Goal: Find specific page/section: Find specific page/section

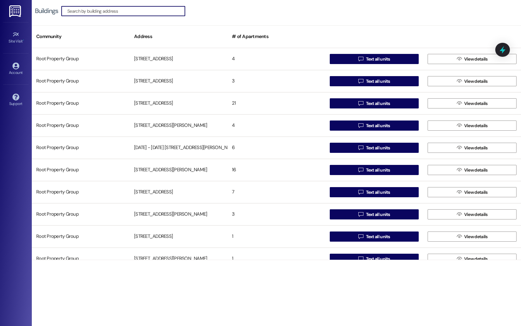
click at [86, 10] on input at bounding box center [126, 11] width 118 height 9
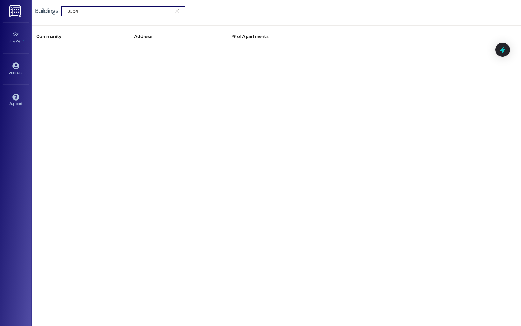
type input "3054"
click at [151, 104] on div at bounding box center [276, 154] width 489 height 212
click at [127, 13] on input "3054" at bounding box center [119, 11] width 104 height 9
click at [177, 14] on span "" at bounding box center [176, 11] width 6 height 10
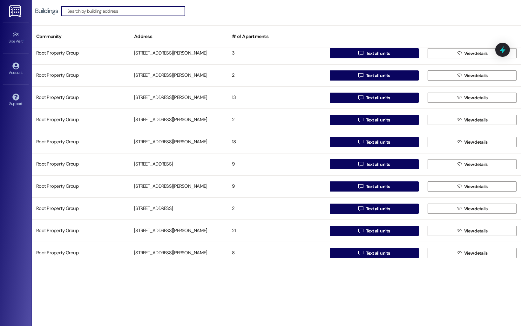
scroll to position [1006, 0]
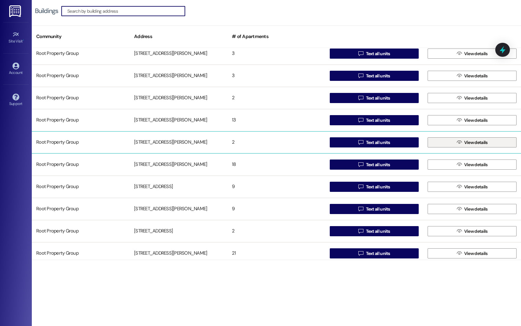
click at [435, 142] on button " View details" at bounding box center [471, 143] width 89 height 10
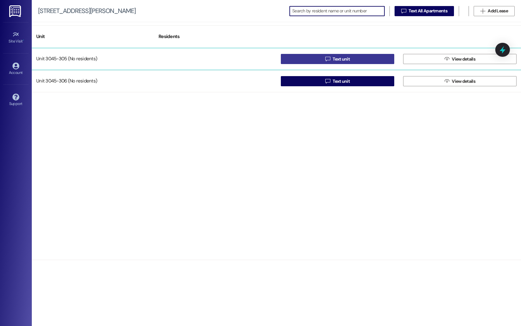
click at [348, 59] on span "Text unit" at bounding box center [341, 59] width 17 height 7
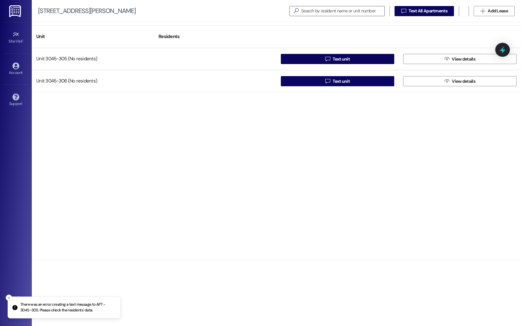
click at [206, 131] on div "Unit 3045-305 (No residents)  Text unit  View details Unit 3045-306 (No resid…" at bounding box center [276, 154] width 489 height 212
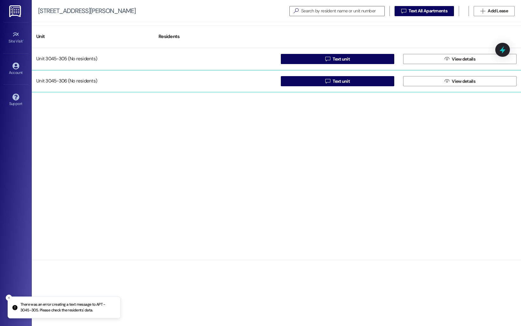
click at [99, 85] on div "Unit 3045-306 (No residents)" at bounding box center [93, 81] width 122 height 13
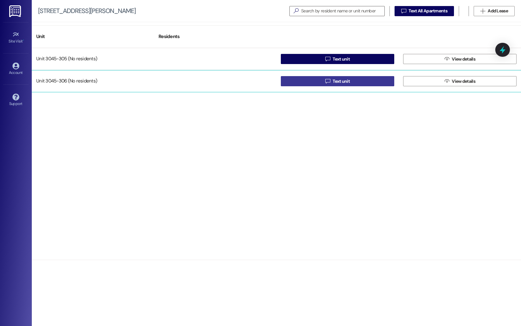
click at [326, 81] on icon "" at bounding box center [327, 81] width 5 height 5
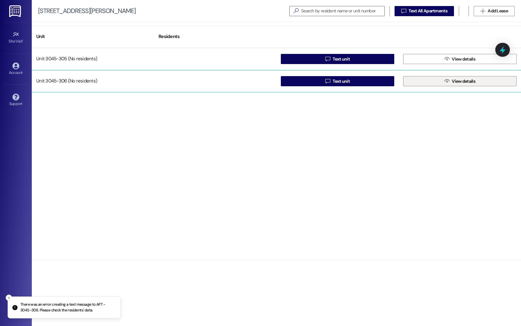
click at [434, 85] on button " View details" at bounding box center [459, 81] width 113 height 10
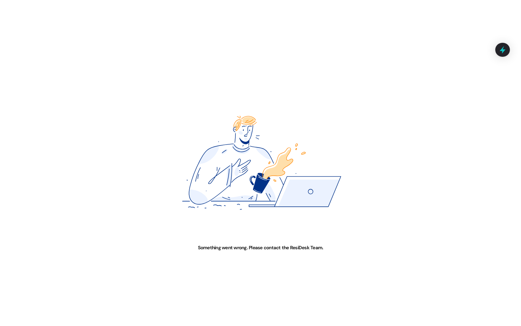
click at [67, 24] on div "Something went wrong. Please contact the ResiDesk Team." at bounding box center [260, 163] width 521 height 326
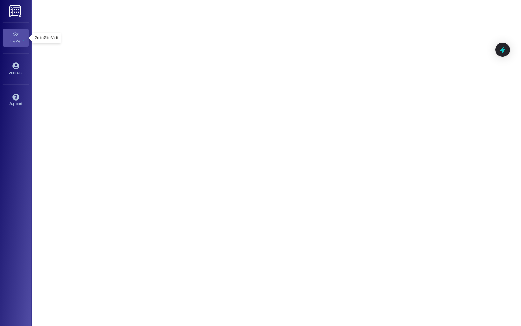
click at [16, 44] on div "Site Visit •" at bounding box center [16, 41] width 32 height 6
click at [7, 9] on link at bounding box center [15, 11] width 20 height 22
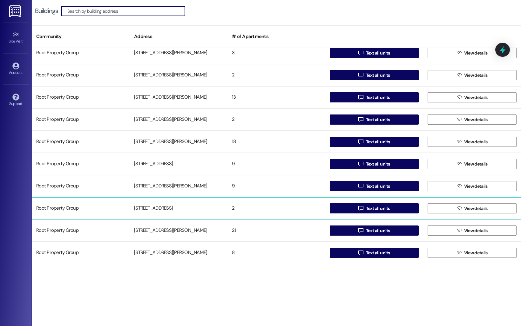
scroll to position [1006, 0]
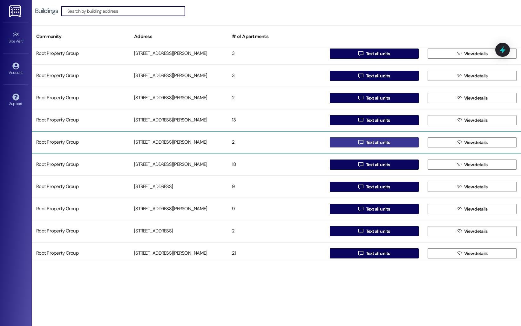
click at [351, 145] on button " Text all units" at bounding box center [374, 143] width 89 height 10
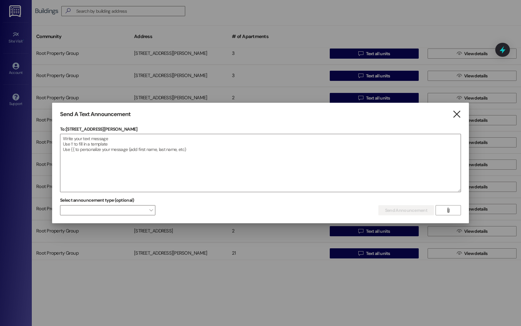
click at [457, 114] on icon "" at bounding box center [456, 114] width 9 height 7
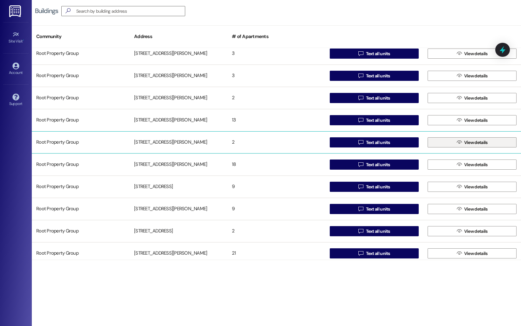
click at [447, 145] on button " View details" at bounding box center [471, 143] width 89 height 10
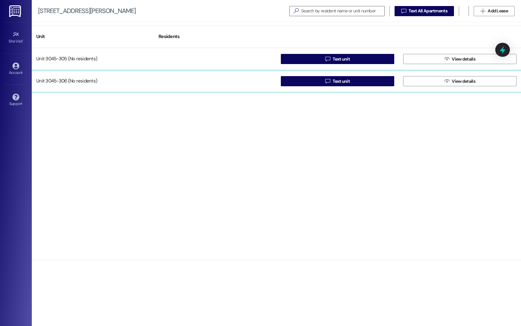
click at [70, 83] on div "Unit 3045-306 (No residents)" at bounding box center [93, 81] width 122 height 13
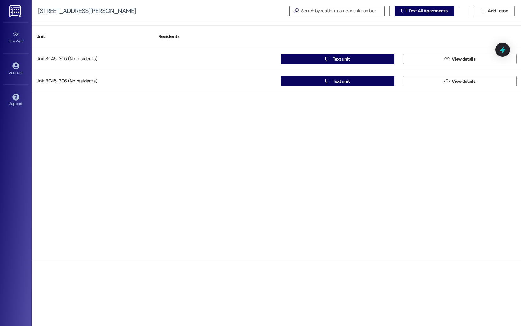
click at [108, 211] on div "Unit 3045-305 (No residents)  Text unit  View details Unit 3045-306 (No resid…" at bounding box center [276, 154] width 489 height 212
click at [107, 211] on div "Unit 3045-305 (No residents)  Text unit  View details Unit 3045-306 (No resid…" at bounding box center [276, 154] width 489 height 212
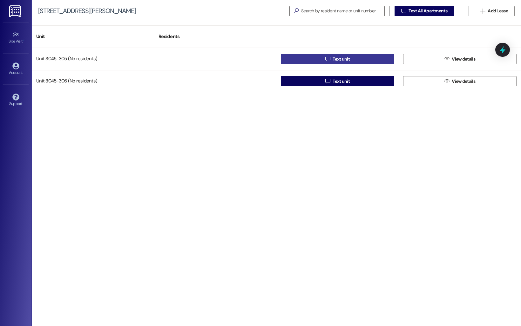
click at [327, 60] on icon "" at bounding box center [327, 59] width 5 height 5
